Goal: Task Accomplishment & Management: Use online tool/utility

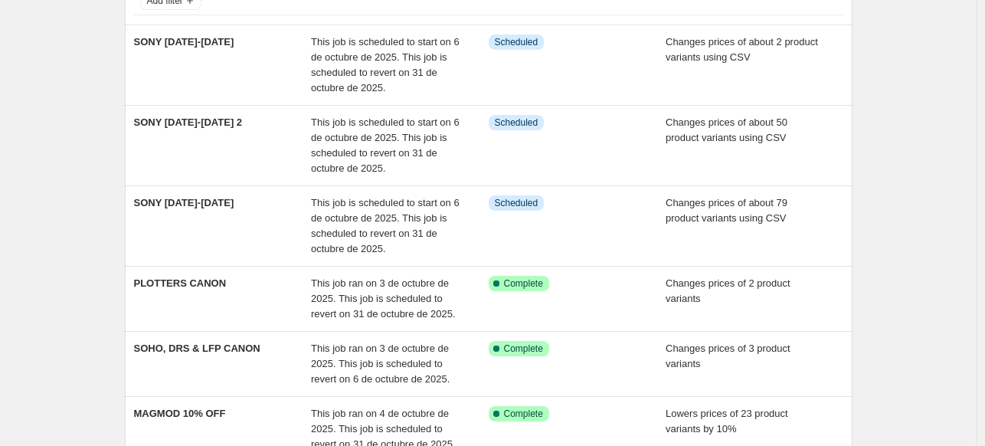
scroll to position [116, 0]
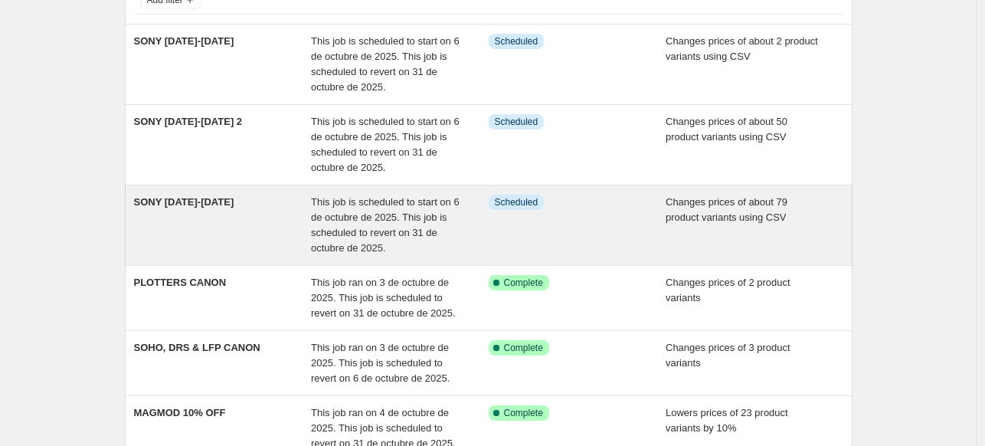
click at [352, 232] on span "This job is scheduled to start on 6 de octubre de 2025. This job is scheduled t…" at bounding box center [385, 224] width 149 height 57
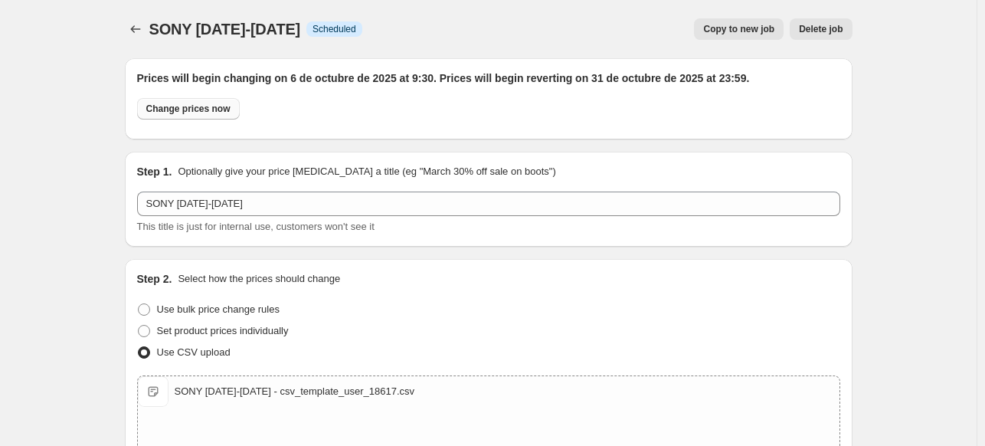
click at [217, 106] on span "Change prices now" at bounding box center [188, 109] width 84 height 12
radio input "true"
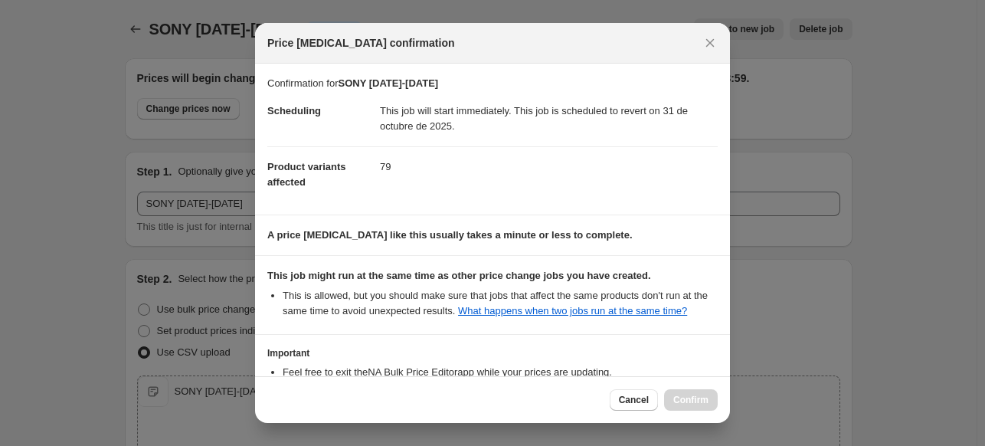
scroll to position [116, 0]
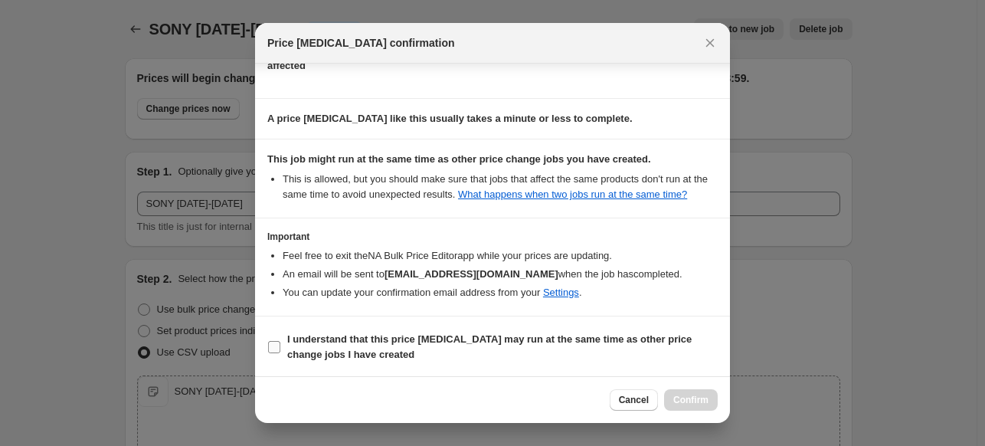
click at [513, 360] on span "I understand that this price [MEDICAL_DATA] may run at the same time as other p…" at bounding box center [502, 347] width 430 height 31
click at [280, 353] on input "I understand that this price [MEDICAL_DATA] may run at the same time as other p…" at bounding box center [274, 347] width 12 height 12
checkbox input "true"
click at [700, 405] on span "Confirm" at bounding box center [690, 400] width 35 height 12
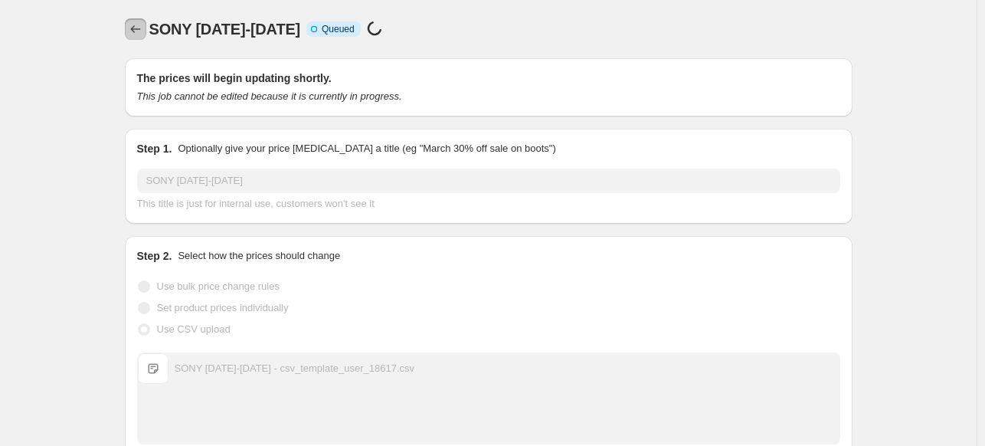
click at [137, 30] on icon "Price change jobs" at bounding box center [135, 28] width 15 height 15
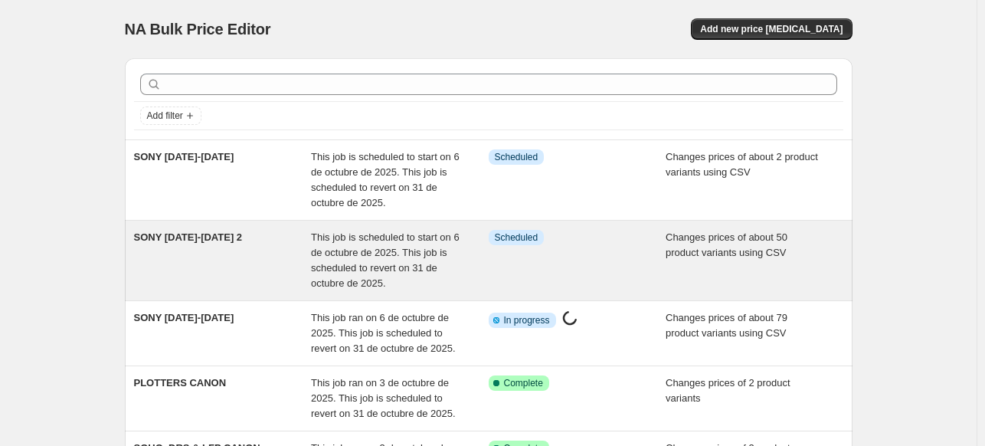
click at [211, 238] on span "SONY [DATE]-[DATE] 2" at bounding box center [188, 236] width 109 height 11
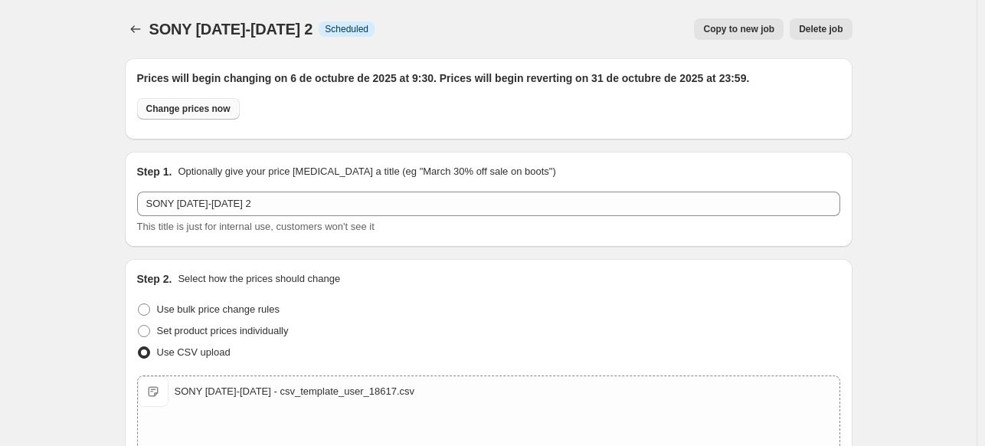
click at [219, 103] on button "Change prices now" at bounding box center [188, 108] width 103 height 21
radio input "true"
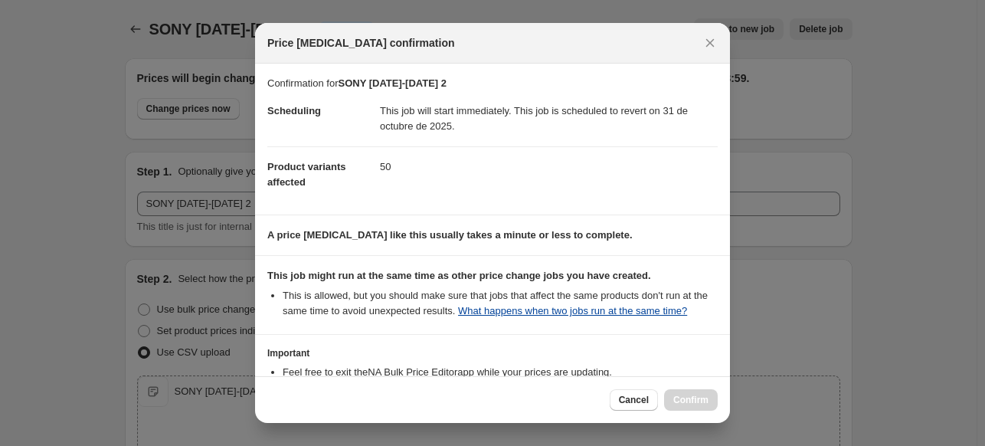
scroll to position [116, 0]
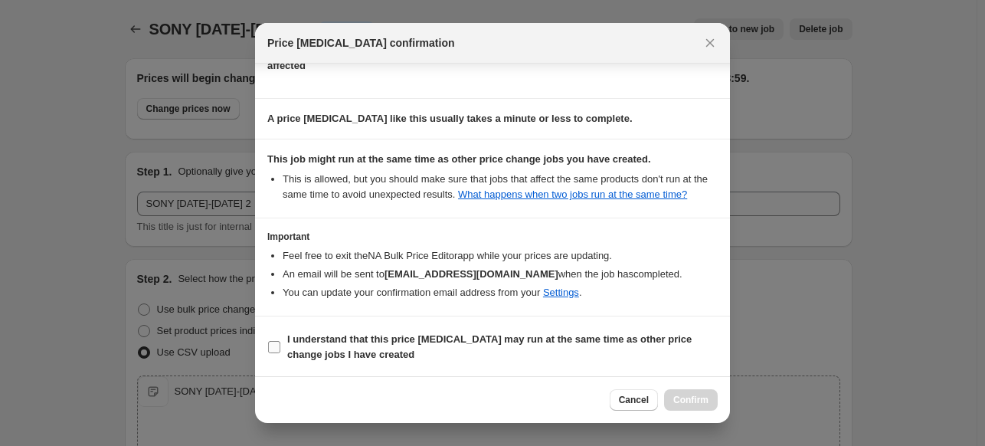
click at [594, 341] on b "I understand that this price [MEDICAL_DATA] may run at the same time as other p…" at bounding box center [489, 346] width 404 height 27
click at [280, 341] on input "I understand that this price [MEDICAL_DATA] may run at the same time as other p…" at bounding box center [274, 347] width 12 height 12
checkbox input "true"
click at [697, 404] on span "Confirm" at bounding box center [690, 400] width 35 height 12
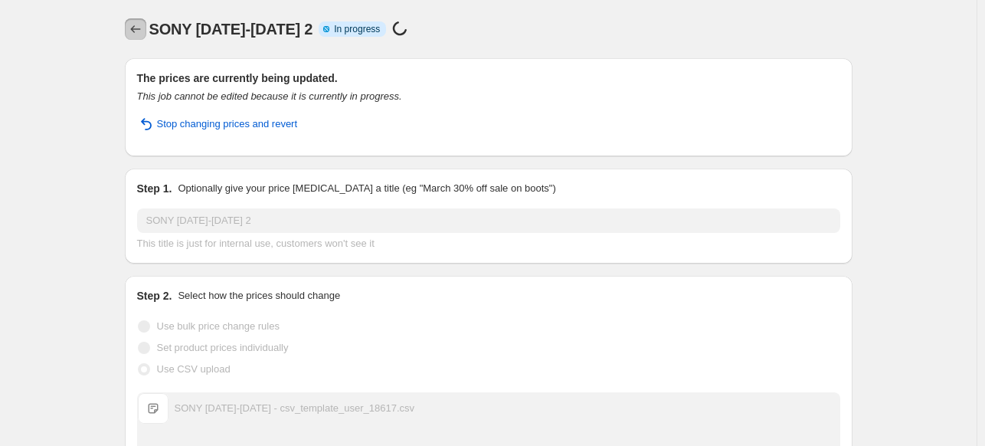
click at [143, 31] on icon "Price change jobs" at bounding box center [135, 28] width 15 height 15
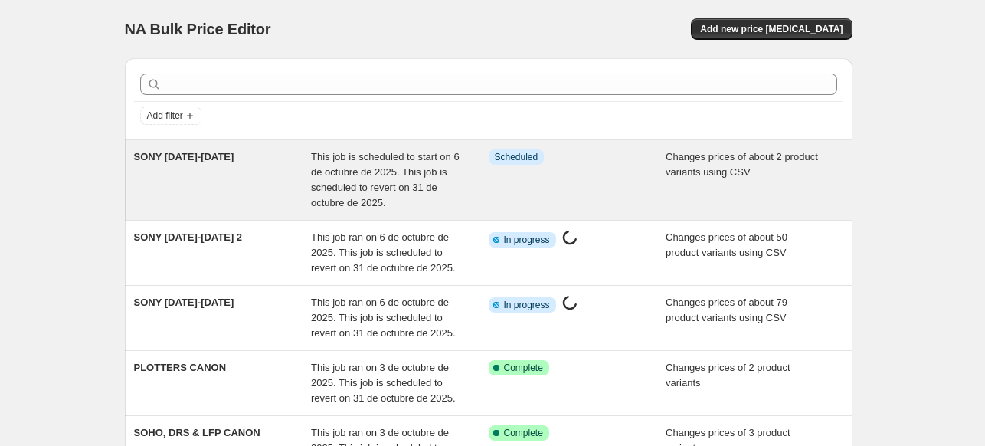
click at [250, 178] on div "SONY [DATE]-[DATE]" at bounding box center [223, 179] width 178 height 61
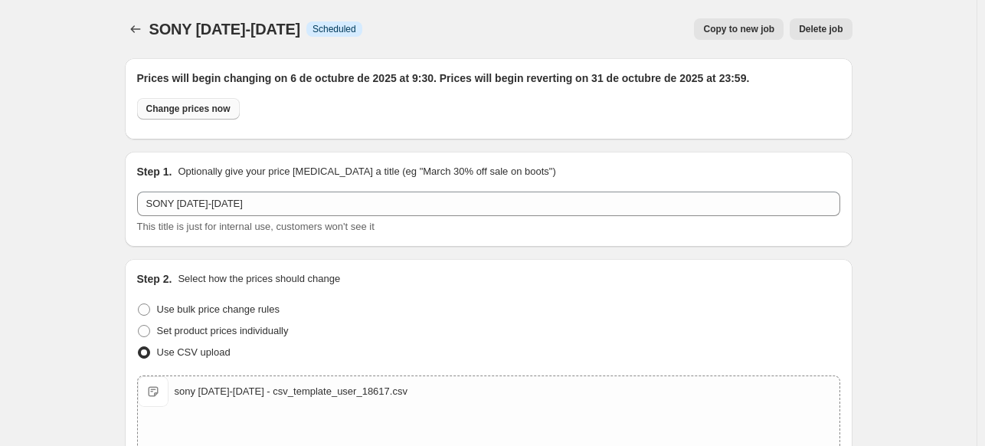
click at [211, 111] on span "Change prices now" at bounding box center [188, 109] width 84 height 12
radio input "true"
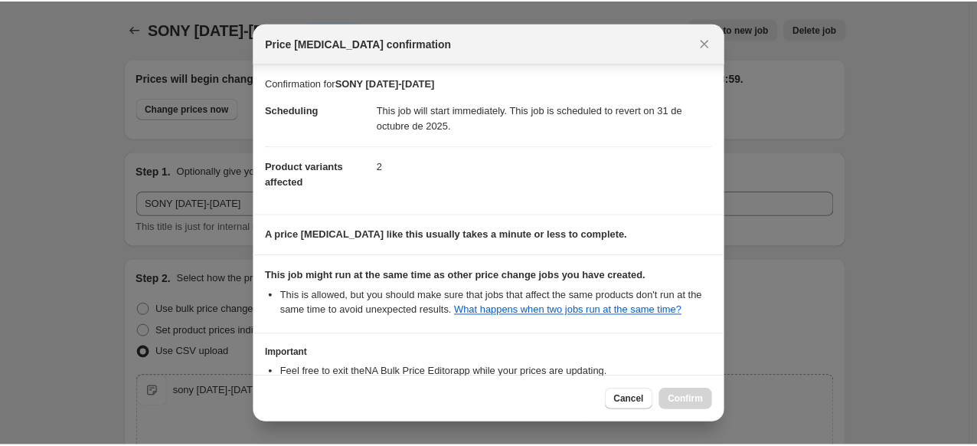
scroll to position [116, 0]
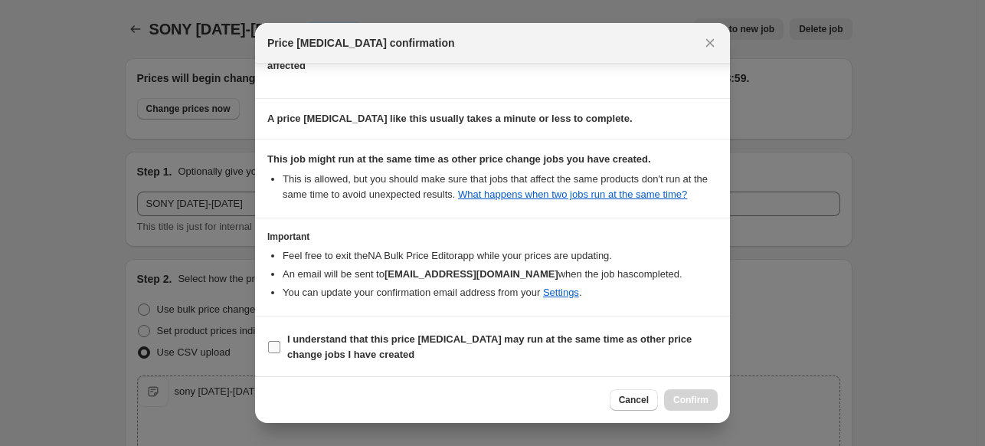
click at [403, 345] on span "I understand that this price [MEDICAL_DATA] may run at the same time as other p…" at bounding box center [502, 347] width 430 height 31
click at [280, 345] on input "I understand that this price [MEDICAL_DATA] may run at the same time as other p…" at bounding box center [274, 347] width 12 height 12
checkbox input "true"
click at [692, 398] on span "Confirm" at bounding box center [690, 400] width 35 height 12
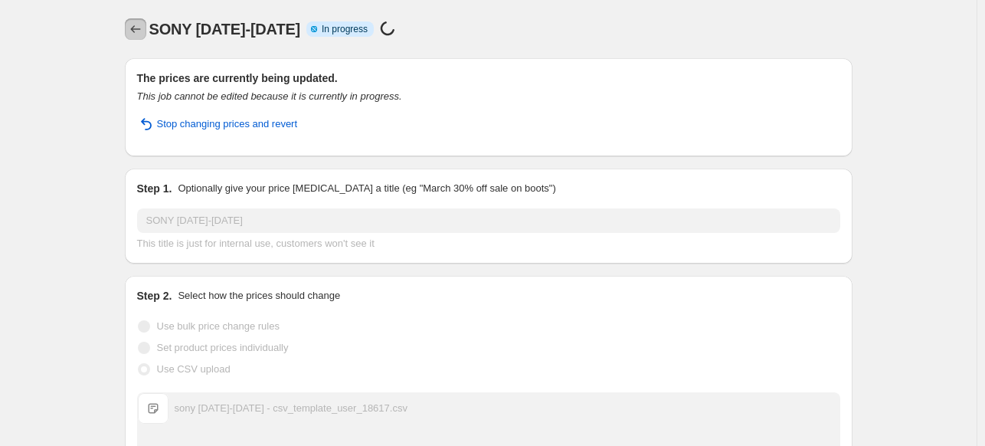
click at [143, 25] on icon "Price change jobs" at bounding box center [135, 28] width 15 height 15
